Goal: Browse casually: Explore the website without a specific task or goal

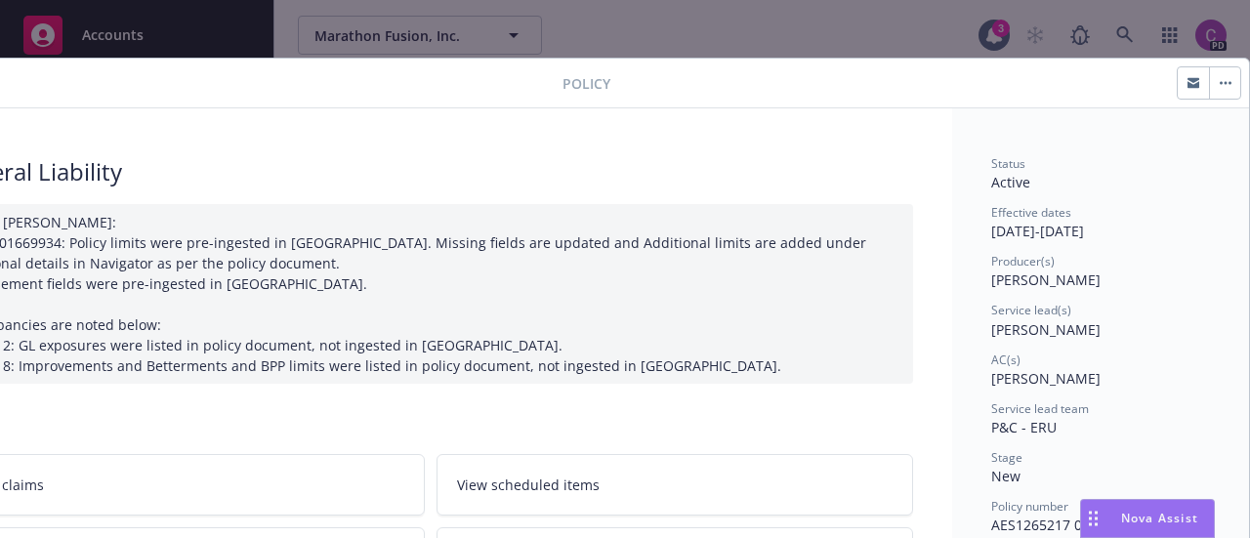
scroll to position [4, 107]
